Goal: Find contact information: Obtain details needed to contact an individual or organization

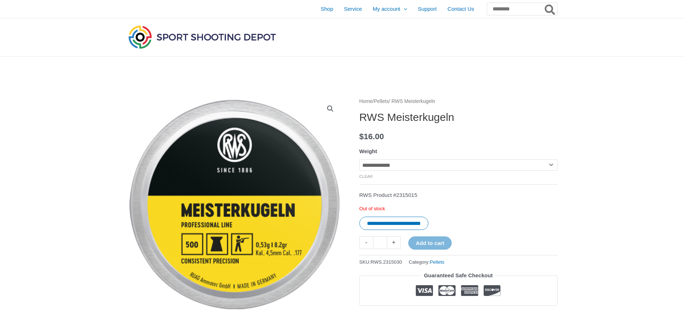
click at [550, 165] on select "**********" at bounding box center [458, 164] width 198 height 11
select select "**********"
click at [359, 159] on select "**********" at bounding box center [458, 164] width 198 height 11
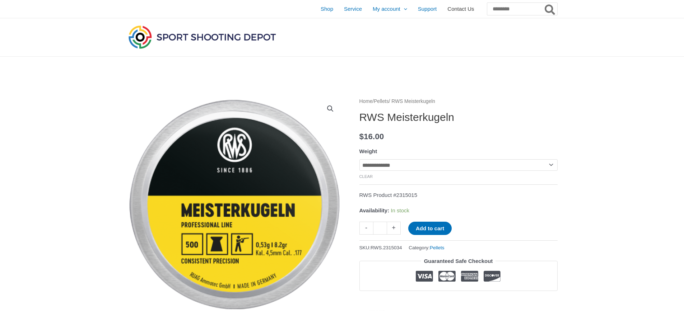
click at [447, 11] on span "Contact Us" at bounding box center [460, 9] width 27 height 18
